Goal: Information Seeking & Learning: Learn about a topic

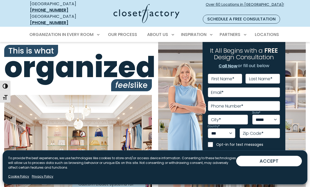
click at [267, 163] on button "ACCEPT" at bounding box center [269, 161] width 66 height 11
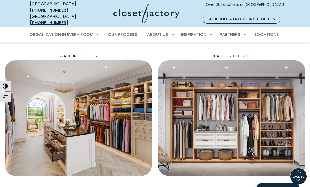
scroll to position [171, 0]
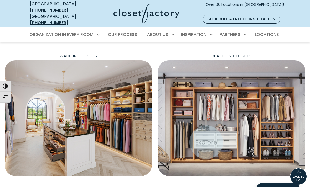
click at [84, 102] on img "Featured Images" at bounding box center [78, 118] width 149 height 117
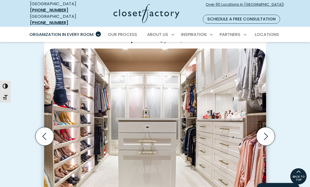
scroll to position [136, 0]
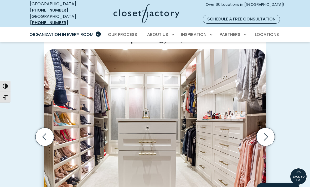
click at [268, 132] on icon "Next slide" at bounding box center [265, 137] width 18 height 18
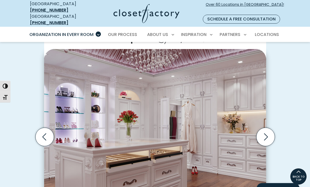
click at [267, 133] on icon "Next slide" at bounding box center [266, 136] width 4 height 7
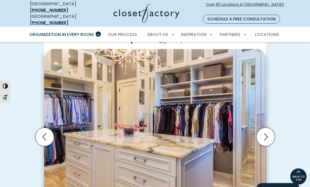
click at [44, 133] on icon "Previous slide" at bounding box center [44, 136] width 4 height 7
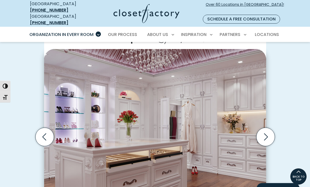
click at [267, 133] on icon "Next slide" at bounding box center [266, 136] width 4 height 7
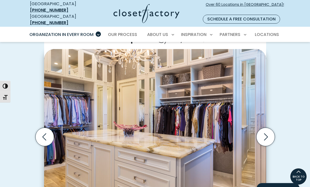
click at [270, 130] on icon "Next slide" at bounding box center [265, 137] width 18 height 18
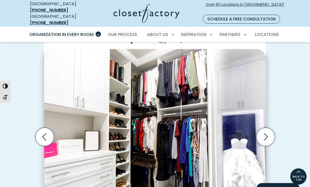
click at [267, 129] on icon "Next slide" at bounding box center [265, 137] width 18 height 18
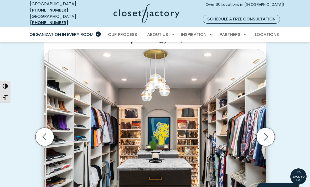
click at [267, 133] on icon "Next slide" at bounding box center [266, 136] width 4 height 7
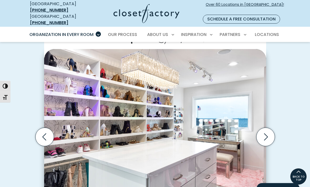
click at [271, 128] on icon "Next slide" at bounding box center [265, 137] width 18 height 18
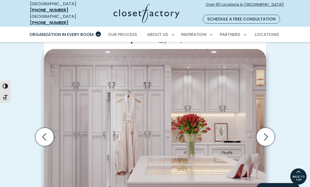
click at [264, 128] on icon "Next slide" at bounding box center [265, 137] width 18 height 18
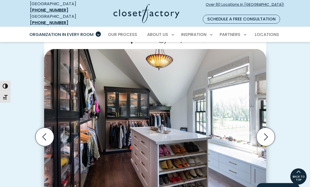
click at [269, 128] on icon "Next slide" at bounding box center [265, 137] width 18 height 18
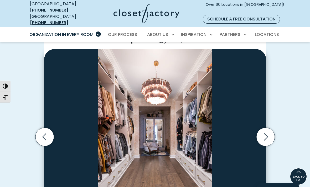
click at [264, 128] on icon "Next slide" at bounding box center [265, 137] width 18 height 18
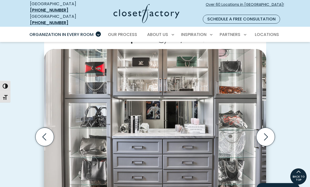
click at [44, 133] on icon "Previous slide" at bounding box center [44, 136] width 4 height 7
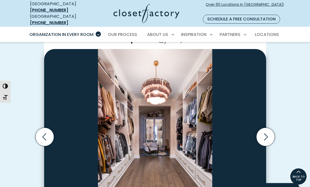
click at [263, 129] on icon "Next slide" at bounding box center [265, 137] width 18 height 18
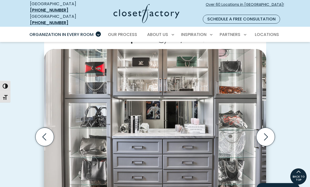
click at [264, 131] on icon "Next slide" at bounding box center [265, 137] width 18 height 18
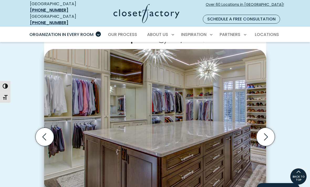
click at [264, 128] on icon "Next slide" at bounding box center [265, 137] width 18 height 18
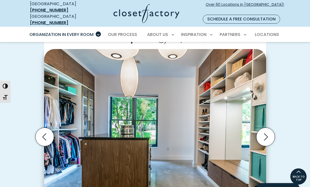
click at [261, 135] on icon "Next slide" at bounding box center [265, 137] width 18 height 18
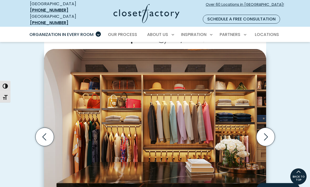
click at [268, 128] on icon "Next slide" at bounding box center [265, 137] width 18 height 18
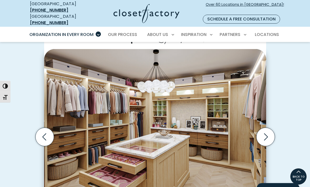
click at [269, 128] on icon "Next slide" at bounding box center [265, 137] width 18 height 18
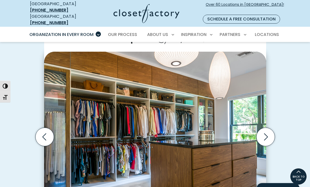
click at [264, 132] on icon "Next slide" at bounding box center [265, 137] width 18 height 18
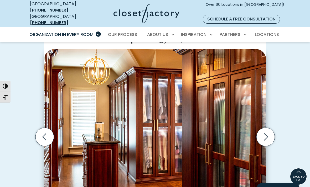
click at [270, 132] on icon "Next slide" at bounding box center [265, 137] width 18 height 18
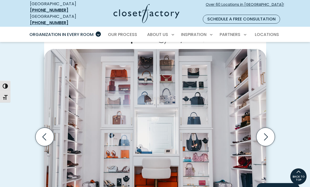
click at [264, 128] on icon "Next slide" at bounding box center [265, 137] width 18 height 18
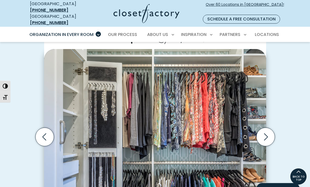
click at [269, 131] on icon "Next slide" at bounding box center [265, 137] width 18 height 18
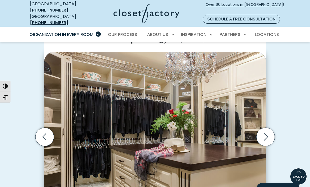
click at [263, 131] on icon "Next slide" at bounding box center [265, 137] width 18 height 18
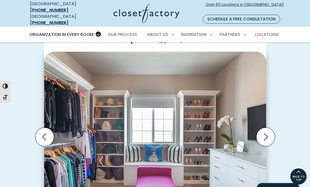
click at [48, 132] on icon "Previous slide" at bounding box center [44, 137] width 18 height 18
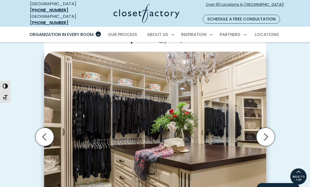
click at [264, 129] on icon "Next slide" at bounding box center [265, 137] width 18 height 18
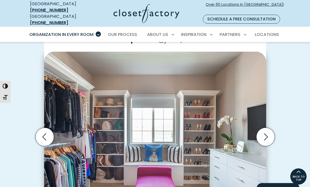
click at [265, 133] on icon "Next slide" at bounding box center [266, 136] width 4 height 7
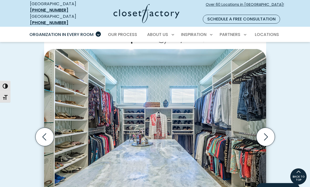
click at [44, 128] on icon "Previous slide" at bounding box center [44, 137] width 18 height 18
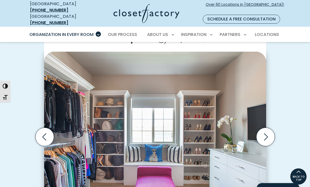
click at [264, 131] on icon "Next slide" at bounding box center [265, 137] width 18 height 18
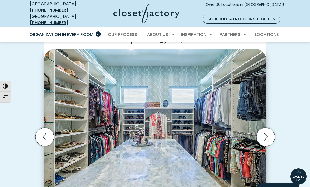
click at [264, 134] on icon "Next slide" at bounding box center [265, 137] width 18 height 18
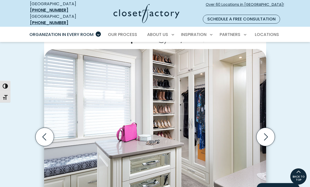
click at [269, 131] on icon "Next slide" at bounding box center [265, 137] width 18 height 18
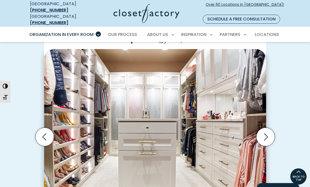
click at [267, 128] on icon "Next slide" at bounding box center [265, 137] width 18 height 18
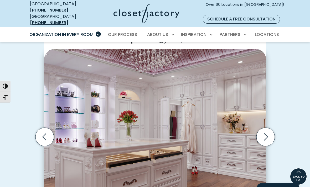
click at [267, 129] on icon "Next slide" at bounding box center [265, 137] width 18 height 18
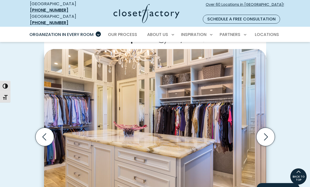
click at [266, 130] on icon "Next slide" at bounding box center [265, 137] width 18 height 18
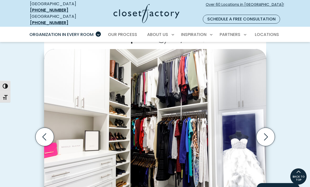
click at [269, 131] on icon "Next slide" at bounding box center [265, 137] width 18 height 18
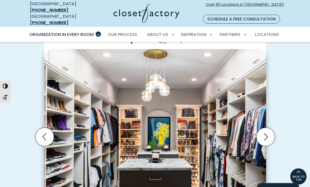
click at [269, 129] on icon "Next slide" at bounding box center [265, 137] width 18 height 18
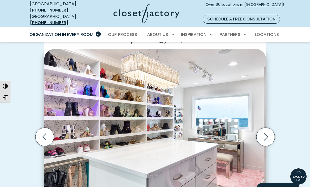
click at [263, 131] on icon "Next slide" at bounding box center [265, 137] width 18 height 18
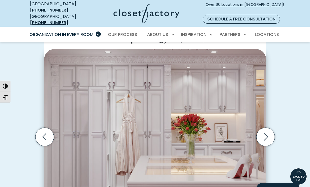
click at [266, 128] on icon "Next slide" at bounding box center [265, 137] width 18 height 18
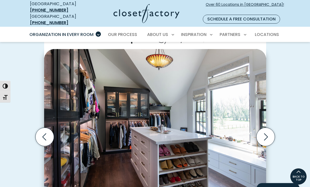
click at [264, 131] on icon "Next slide" at bounding box center [265, 137] width 18 height 18
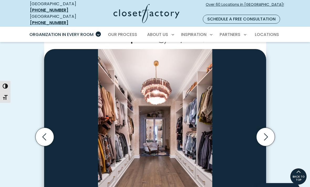
click at [265, 131] on icon "Next slide" at bounding box center [265, 137] width 18 height 18
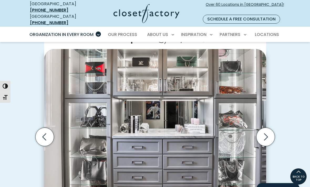
click at [267, 133] on icon "Next slide" at bounding box center [266, 136] width 4 height 7
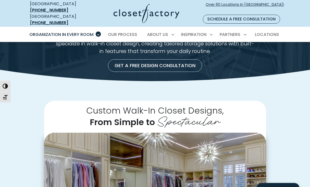
scroll to position [50, 0]
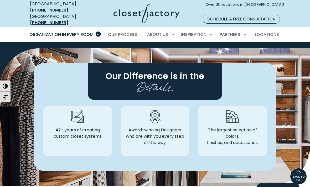
scroll to position [1436, 0]
